Goal: Task Accomplishment & Management: Complete application form

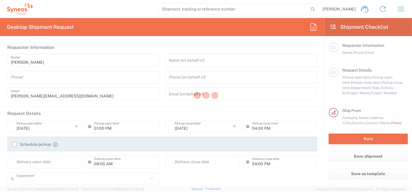
type input "3112"
type input "[GEOGRAPHIC_DATA]"
type input "Syneos Health Romania S.R.L"
type input "3112"
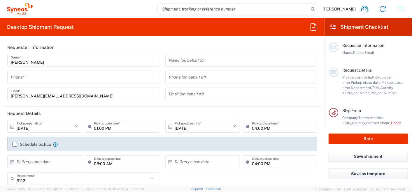
type input "[GEOGRAPHIC_DATA]"
type input "Syneos Health Romania S.R.L"
click at [313, 28] on icon "button" at bounding box center [313, 26] width 9 height 9
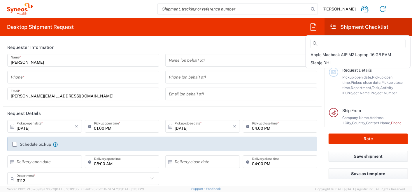
click at [282, 18] on agx-form-header "Desktop Shipment Request" at bounding box center [162, 27] width 324 height 18
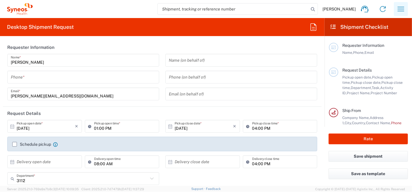
click at [402, 12] on icon "button" at bounding box center [400, 8] width 9 height 9
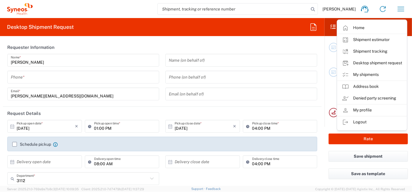
click at [192, 10] on input "search" at bounding box center [233, 8] width 151 height 11
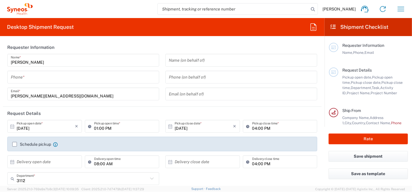
paste input "57135639"
type input "57135639"
click at [309, 9] on icon at bounding box center [313, 9] width 8 height 8
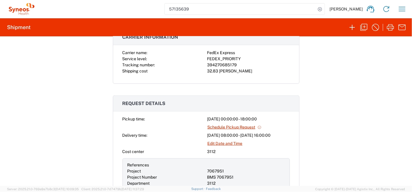
scroll to position [194, 0]
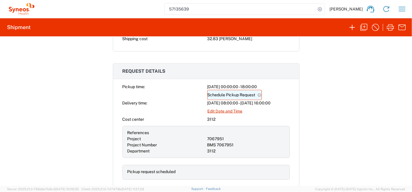
click at [238, 95] on link "Schedule Pickup Request" at bounding box center [234, 95] width 54 height 10
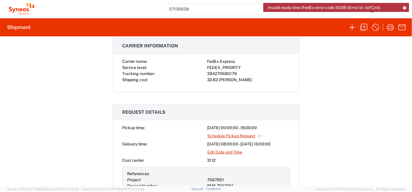
scroll to position [162, 0]
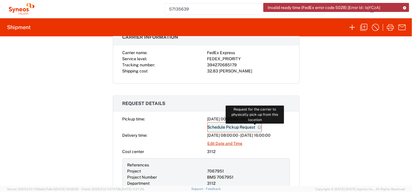
click at [258, 126] on icon at bounding box center [259, 128] width 4 height 4
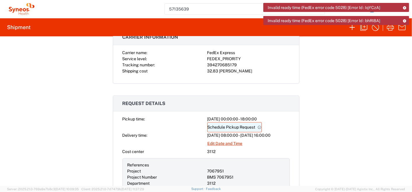
click at [221, 126] on link "Schedule Pickup Request" at bounding box center [234, 127] width 54 height 10
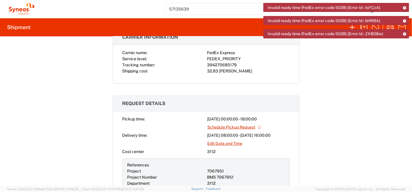
click at [405, 32] on icon at bounding box center [404, 33] width 4 height 3
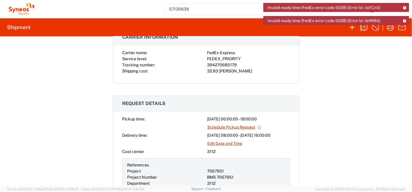
click at [401, 21] on div "Invalid ready time (FedEx error code 5028) [Error Id : bhRI8A]" at bounding box center [336, 20] width 146 height 9
click at [405, 20] on icon at bounding box center [404, 20] width 4 height 3
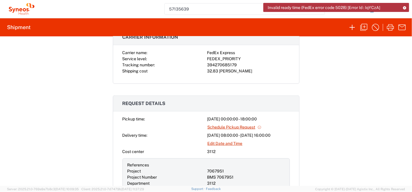
click at [406, 6] on icon at bounding box center [404, 7] width 4 height 3
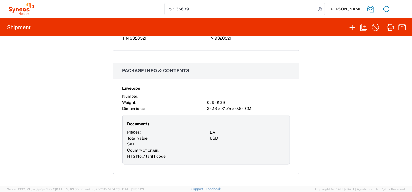
scroll to position [518, 0]
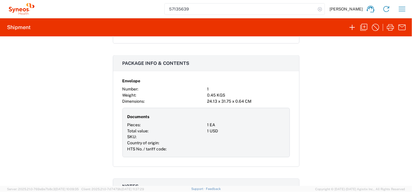
click at [316, 10] on icon at bounding box center [320, 9] width 8 height 8
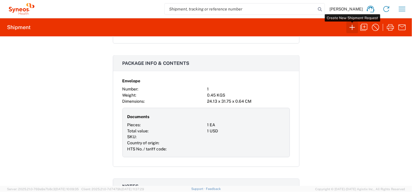
click at [351, 30] on icon "button" at bounding box center [351, 27] width 9 height 9
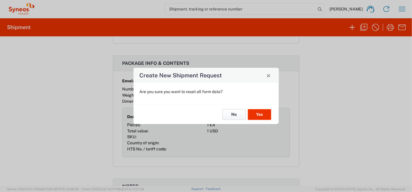
click at [232, 114] on button "No" at bounding box center [233, 114] width 23 height 11
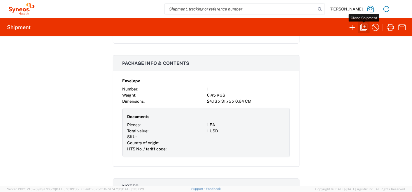
click at [364, 27] on icon "button" at bounding box center [363, 27] width 7 height 7
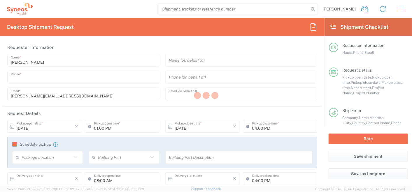
type input "0755098801"
type input "[PERSON_NAME][EMAIL_ADDRESS][DOMAIN_NAME]"
type input "[DATE]"
type input "12:00 AM"
type input "[DATE]"
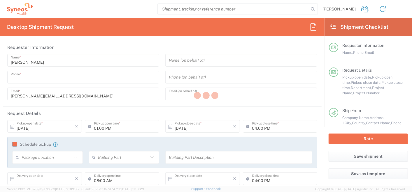
type input "06:00 PM"
type input "[DATE]"
type textarea "[PERSON_NAME][EMAIL_ADDRESS][DOMAIN_NAME]"
type input "Syneos Health"
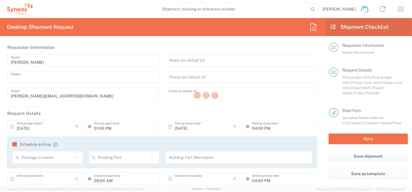
type input "Str. Plaiului nr. 2"
type input "Plopu"
type input "[GEOGRAPHIC_DATA]"
type input "107405"
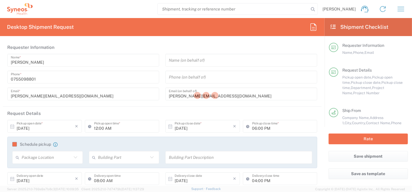
type input "[PERSON_NAME]"
type input "0755098801"
type input "[PERSON_NAME][EMAIL_ADDRESS][DOMAIN_NAME]"
type input "Syneos Health Romania S.R.L"
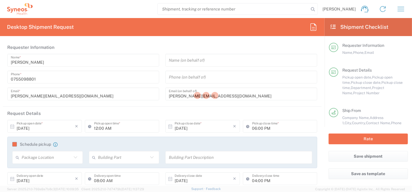
type input "Str. [PERSON_NAME] Nr. 8"
type input "[GEOGRAPHIC_DATA]"
type input "020945"
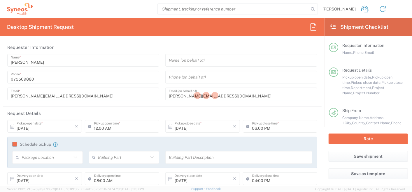
type input "[PERSON_NAME]"
type input "[PHONE_NUMBER]"
type input "Sender/Shipper"
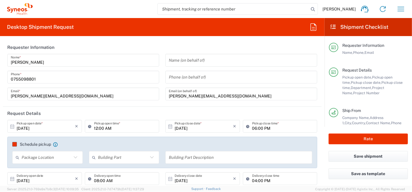
type input "3112"
type input "7067951"
type input "BMS 7067951"
type input "Prahova"
type input "Envelope"
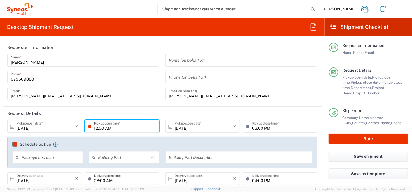
click at [106, 127] on input "12:00 AM" at bounding box center [125, 126] width 62 height 10
type input "08:00 AM"
click at [119, 101] on div "[PERSON_NAME] Name * [PHONE_NUMBER] Phone * [PERSON_NAME][EMAIL_ADDRESS][DOMAIN…" at bounding box center [83, 79] width 158 height 51
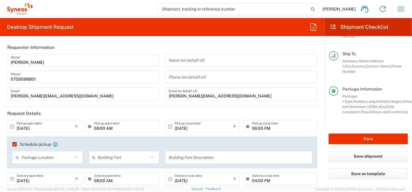
scroll to position [96, 0]
click at [364, 139] on button "Rate" at bounding box center [367, 139] width 79 height 11
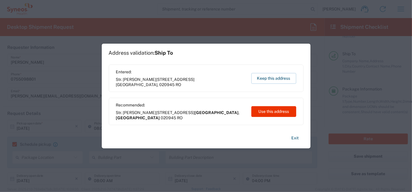
click at [291, 139] on button "Exit" at bounding box center [295, 138] width 17 height 10
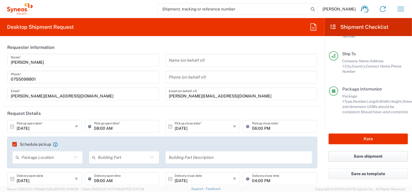
click at [371, 153] on button "Save shipment" at bounding box center [367, 156] width 79 height 11
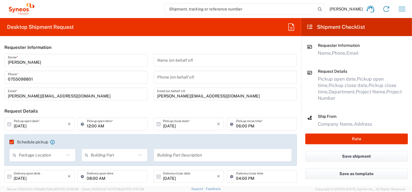
type input "3112"
type input "7067951"
type input "BMS 7067951"
type input "Prahova"
type input "Envelope"
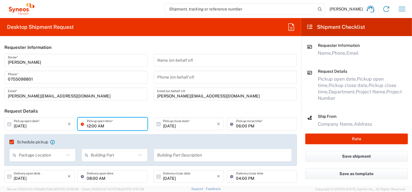
click at [93, 127] on input "12:00 AM" at bounding box center [115, 124] width 57 height 10
click at [89, 127] on input "0" at bounding box center [115, 124] width 57 height 10
click at [92, 126] on input "0" at bounding box center [115, 124] width 57 height 10
type input "08:00 AM"
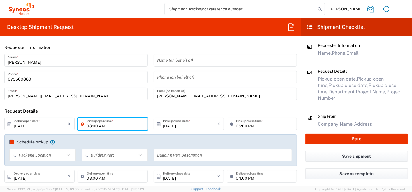
drag, startPoint x: 295, startPoint y: 97, endPoint x: 335, endPoint y: 106, distance: 41.5
click at [294, 97] on div "Name (on behalf of) Phone (on behalf of) [PERSON_NAME][EMAIL_ADDRESS][DOMAIN_NA…" at bounding box center [225, 79] width 149 height 51
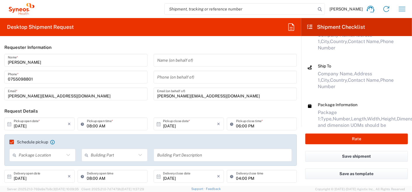
scroll to position [102, 0]
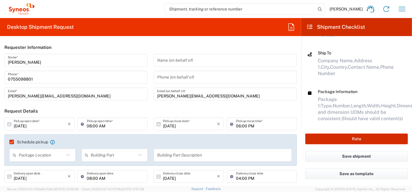
click at [358, 138] on button "Rate" at bounding box center [356, 139] width 103 height 11
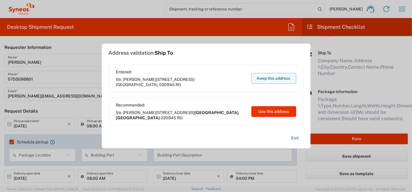
click at [279, 75] on button "Keep this address" at bounding box center [273, 78] width 45 height 11
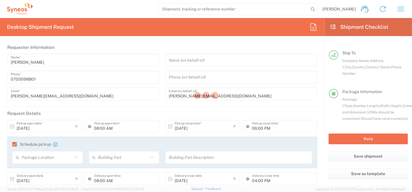
scroll to position [96, 0]
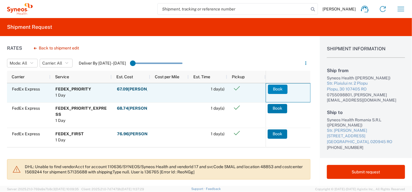
click at [279, 90] on button "Book" at bounding box center [278, 89] width 20 height 9
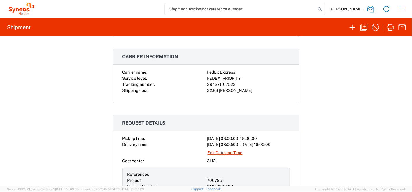
scroll to position [162, 0]
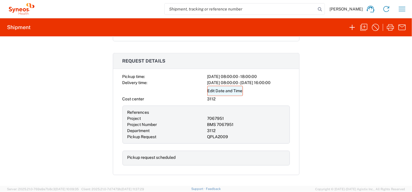
click at [235, 89] on link "Edit Date and Time" at bounding box center [225, 91] width 36 height 10
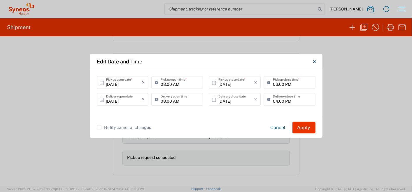
click at [306, 128] on button "Apply" at bounding box center [303, 128] width 23 height 12
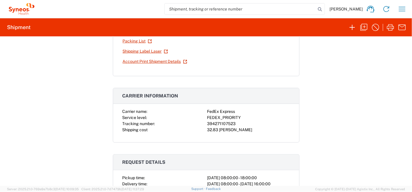
scroll to position [0, 0]
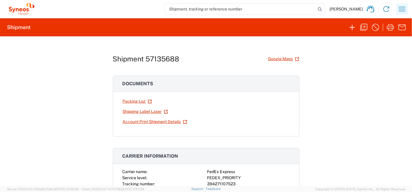
click at [404, 9] on icon "button" at bounding box center [401, 8] width 9 height 9
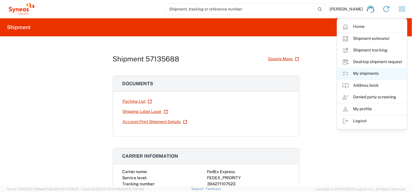
click at [370, 73] on link "My shipments" at bounding box center [371, 74] width 69 height 12
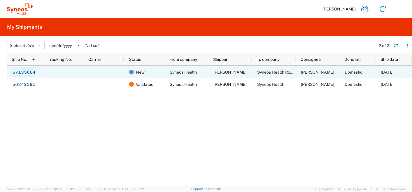
click at [18, 71] on link "57135684" at bounding box center [24, 72] width 24 height 9
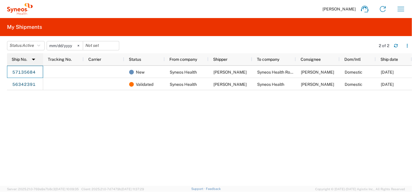
drag, startPoint x: 41, startPoint y: 70, endPoint x: 7, endPoint y: 65, distance: 34.4
click at [7, 65] on div "Ship No. 1 Tracking No. Carrier Status From company Shipper To company Consigne…" at bounding box center [209, 119] width 405 height 133
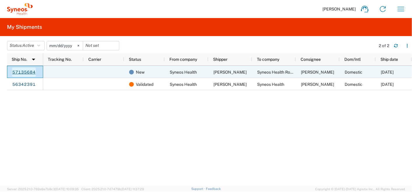
click at [27, 71] on link "57135684" at bounding box center [24, 72] width 24 height 9
